Goal: Check status: Check status

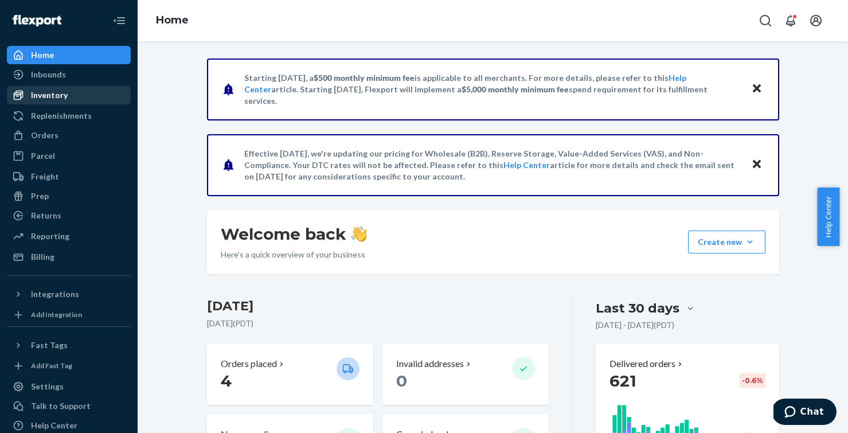
click at [52, 91] on div "Inventory" at bounding box center [49, 94] width 37 height 11
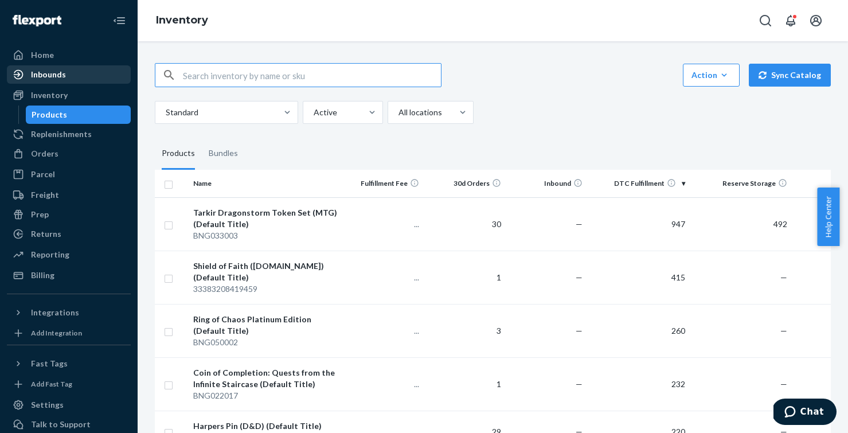
click at [57, 74] on div "Inbounds" at bounding box center [48, 74] width 35 height 11
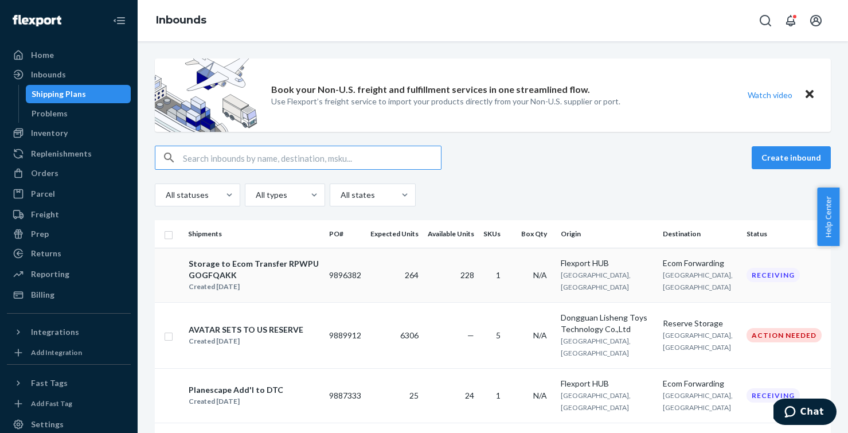
click at [267, 271] on div "Storage to Ecom Transfer RPWPUGOGFQAKK" at bounding box center [254, 269] width 131 height 23
